Goal: Information Seeking & Learning: Learn about a topic

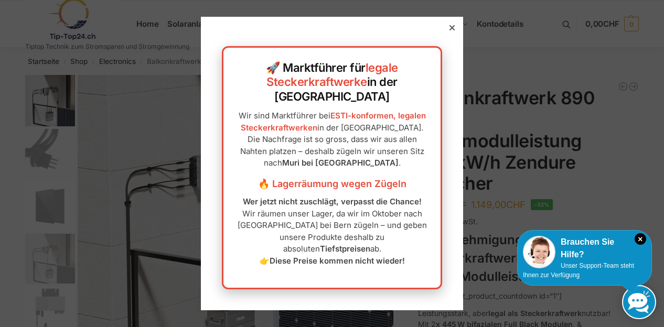
click at [447, 33] on div at bounding box center [451, 27] width 9 height 9
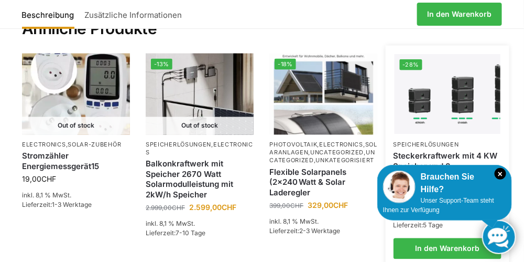
scroll to position [1368, 0]
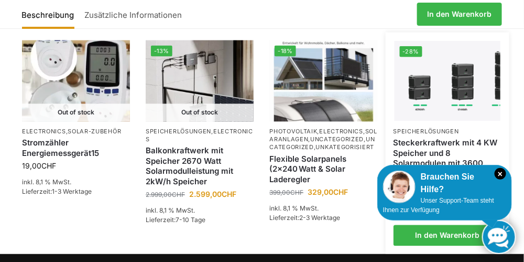
click at [431, 76] on img at bounding box center [448, 81] width 106 height 80
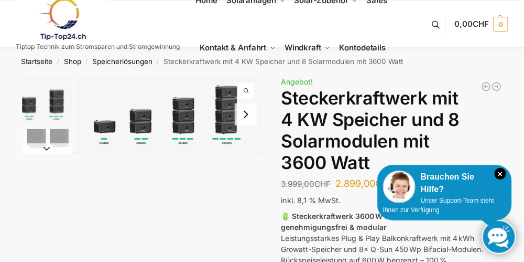
click at [107, 134] on img "1 / 9" at bounding box center [168, 114] width 188 height 79
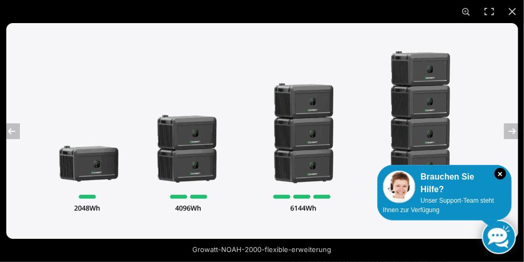
click at [107, 172] on img at bounding box center [262, 130] width 512 height 215
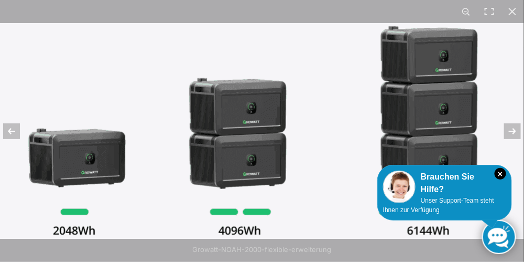
click at [107, 172] on img at bounding box center [361, 104] width 839 height 353
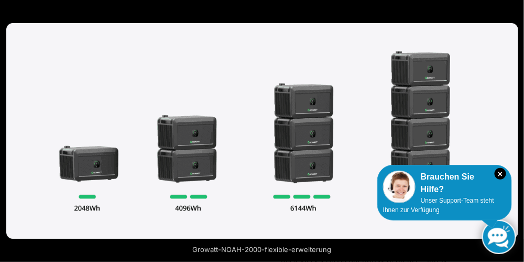
click at [107, 172] on img at bounding box center [262, 130] width 512 height 215
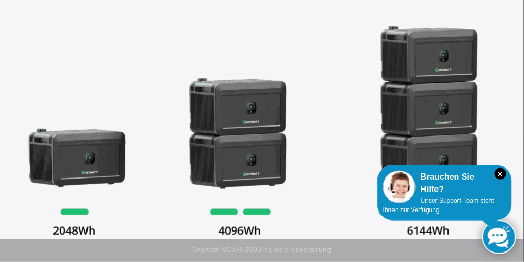
click at [107, 172] on img at bounding box center [361, 104] width 839 height 353
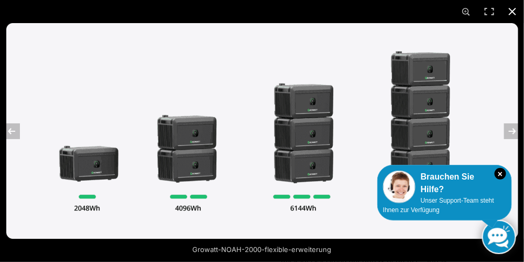
click at [513, 13] on button "Close (Esc)" at bounding box center [512, 11] width 23 height 23
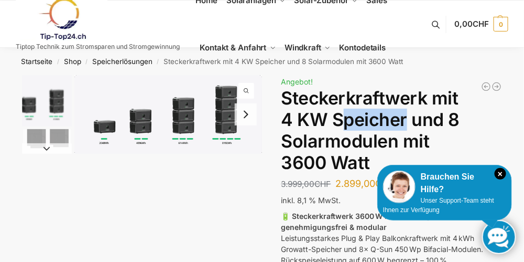
drag, startPoint x: 339, startPoint y: 122, endPoint x: 375, endPoint y: 120, distance: 36.8
click at [404, 121] on h1 "Steckerkraftwerk mit 4 KW Speicher und 8 Solarmodulen mit 3600 Watt" at bounding box center [392, 130] width 221 height 85
click at [352, 121] on h1 "Steckerkraftwerk mit 4 KW Speicher und 8 Solarmodulen mit 3600 Watt" at bounding box center [392, 130] width 221 height 85
